Goal: Register for event/course

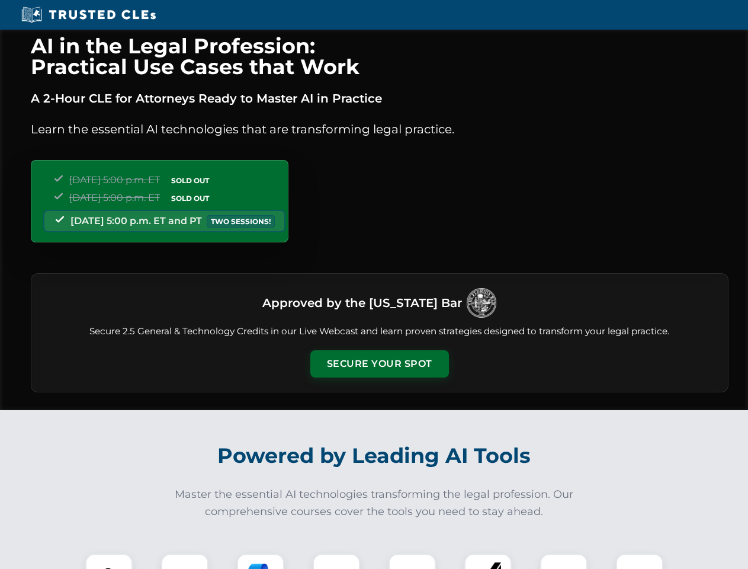
click at [379, 364] on button "Secure Your Spot" at bounding box center [379, 363] width 139 height 27
click at [109, 561] on img at bounding box center [109, 577] width 34 height 34
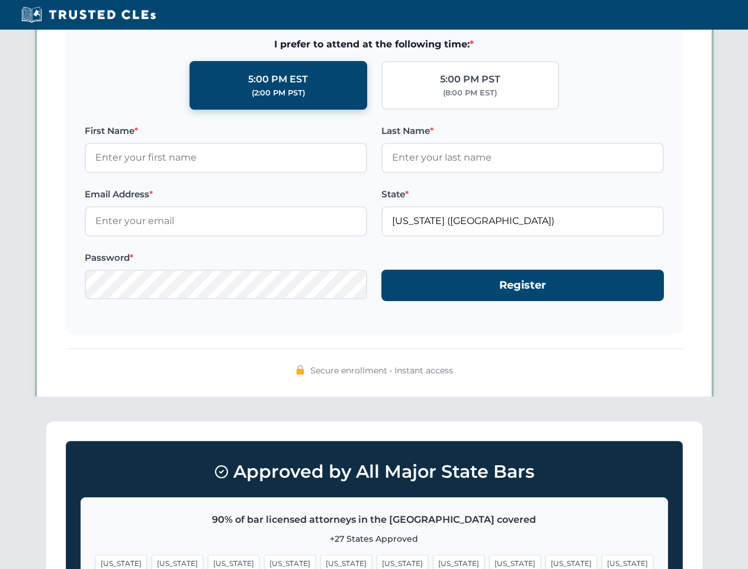
click at [433, 561] on span "[US_STATE]" at bounding box center [459, 563] width 52 height 17
click at [546, 561] on span "[US_STATE]" at bounding box center [572, 563] width 52 height 17
